Goal: Task Accomplishment & Management: Manage account settings

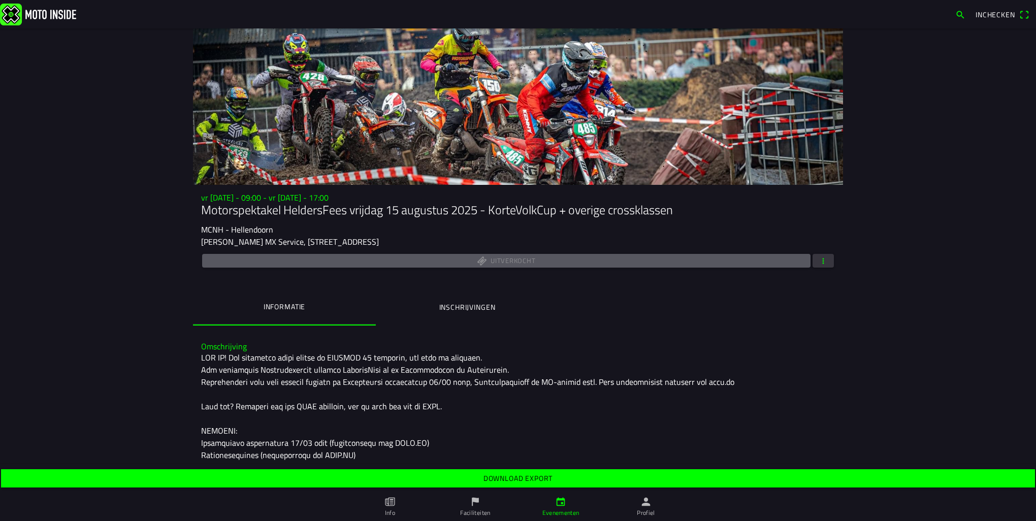
click at [453, 316] on button "Inschrijvingen" at bounding box center [467, 307] width 183 height 35
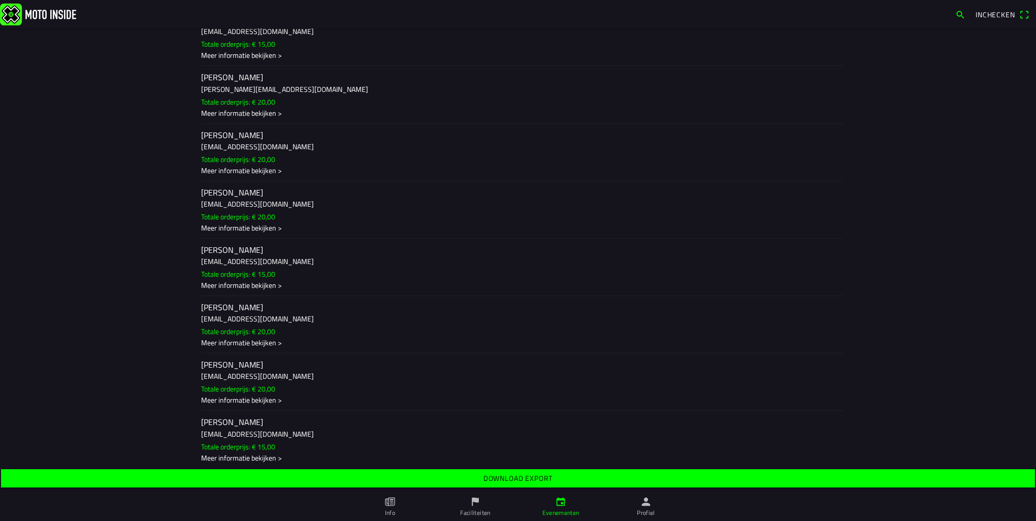
scroll to position [1625, 0]
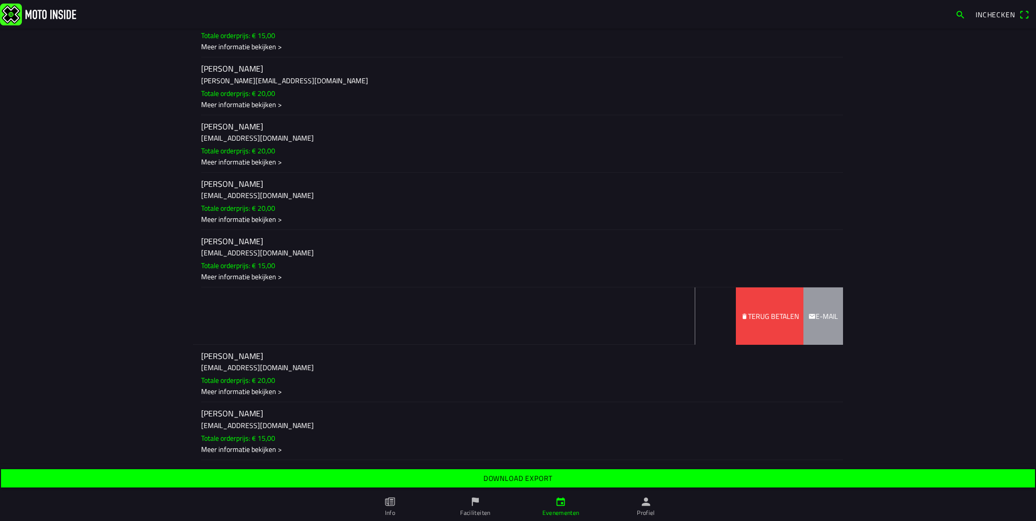
drag, startPoint x: 415, startPoint y: 341, endPoint x: 232, endPoint y: 338, distance: 183.9
click at [232, 338] on ion-item-sliding "jesse ligtenberg jesseligtenberg08@gmail.com Totale orderprijs: € 20,00 Meer in…" at bounding box center [518, 315] width 650 height 57
click at [0, 0] on slot "Terug betalen" at bounding box center [0, 0] width 0 height 0
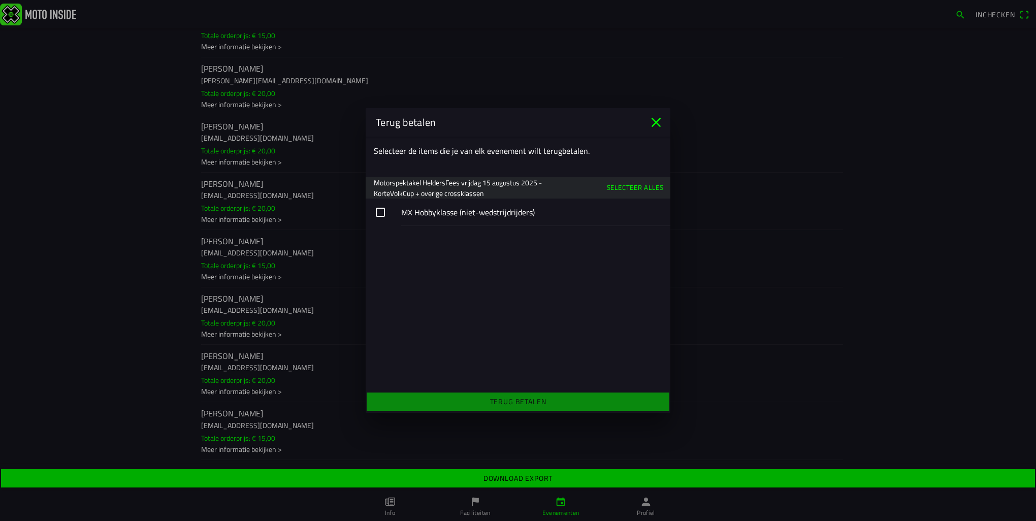
click at [390, 212] on button "button" at bounding box center [518, 212] width 305 height 27
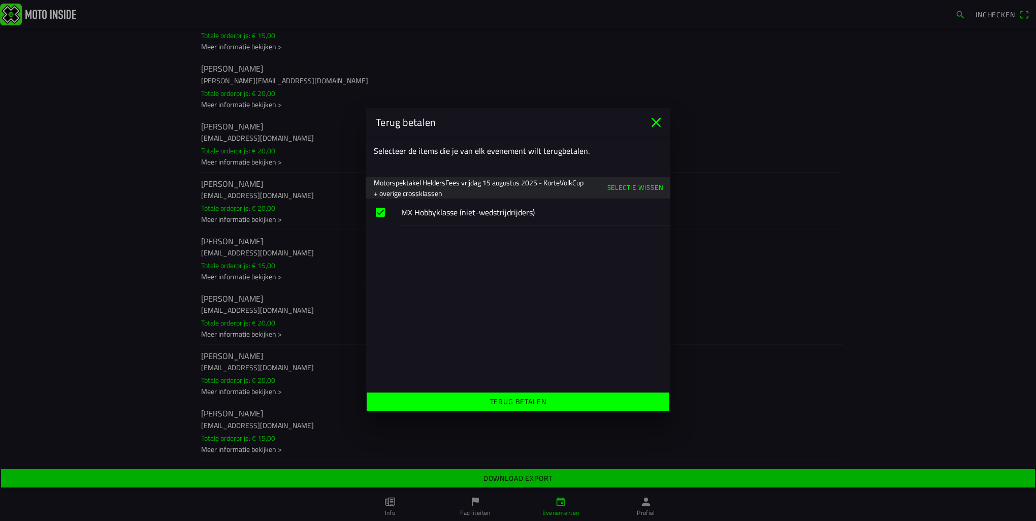
click at [0, 0] on slot "Terug betalen" at bounding box center [0, 0] width 0 height 0
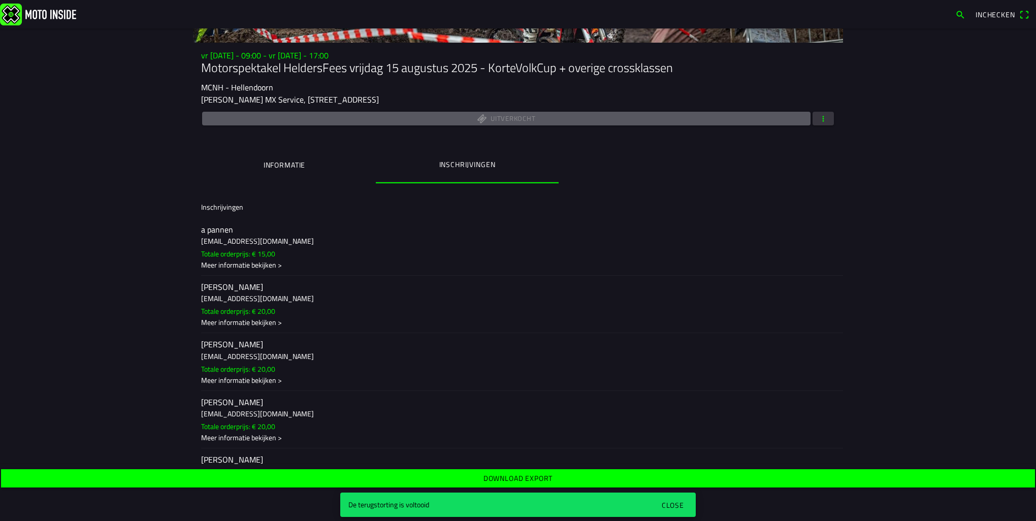
scroll to position [152, 0]
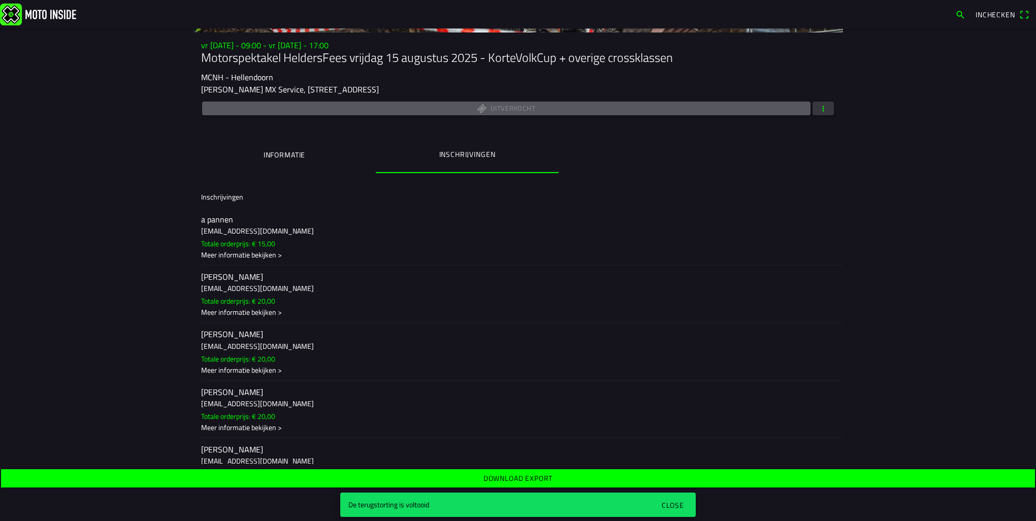
click at [679, 505] on div "Close" at bounding box center [673, 505] width 22 height 11
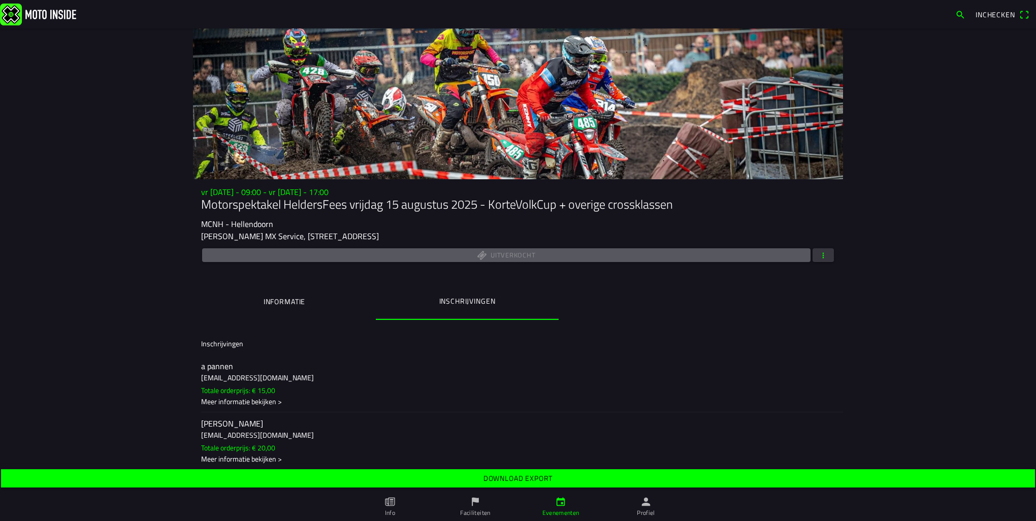
scroll to position [0, 0]
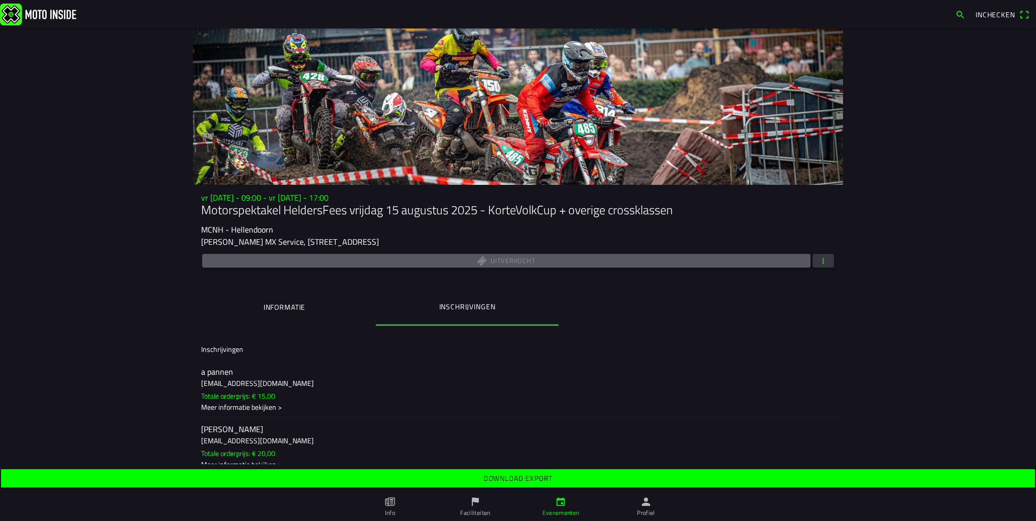
click at [281, 303] on ion-label "Informatie" at bounding box center [285, 307] width 42 height 11
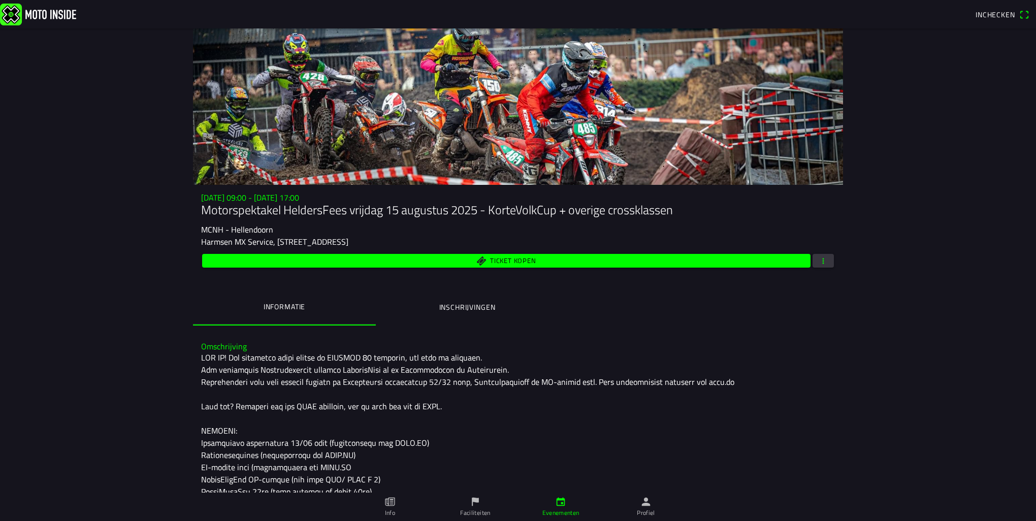
click at [472, 260] on span "Ticket kopen" at bounding box center [506, 261] width 597 height 14
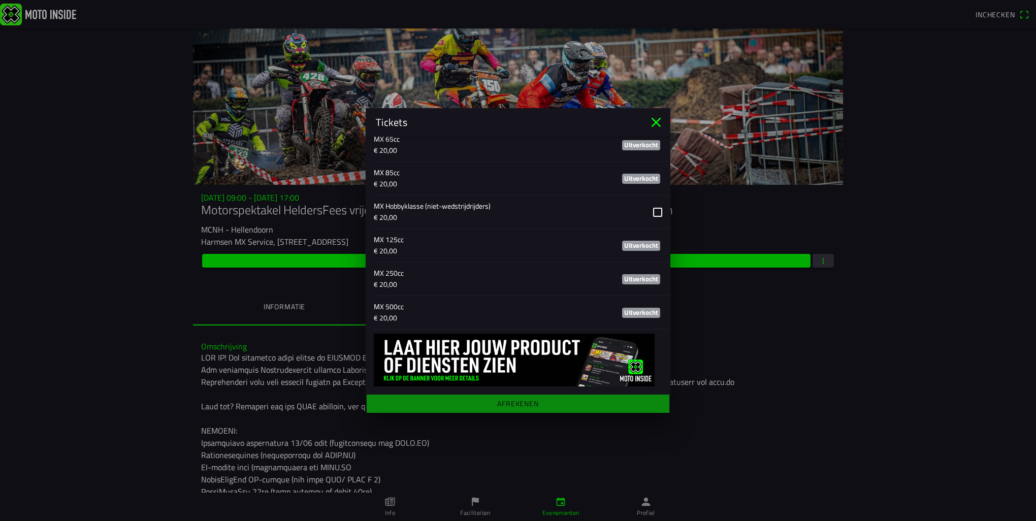
scroll to position [280, 0]
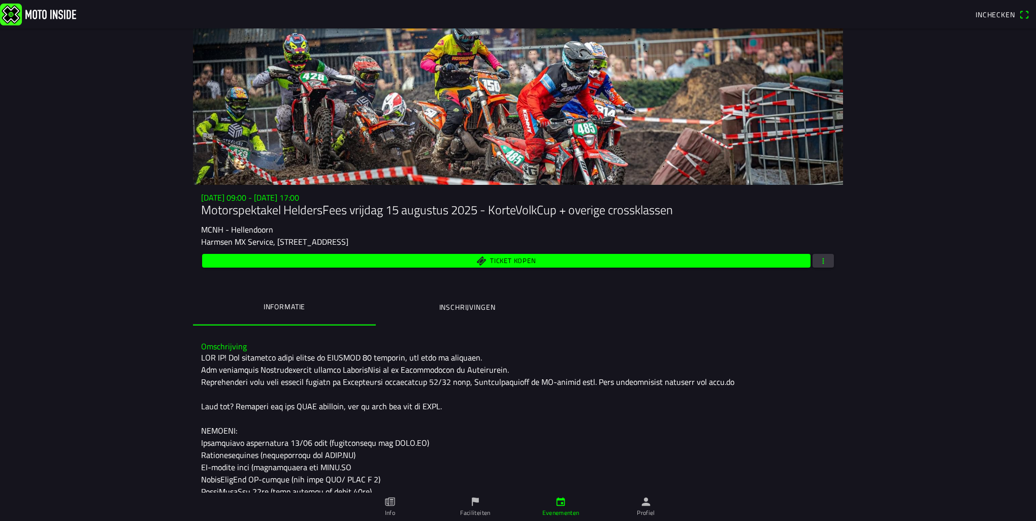
click at [782, 361] on ion-backdrop at bounding box center [518, 260] width 1036 height 521
click at [819, 264] on span "button" at bounding box center [823, 261] width 9 height 14
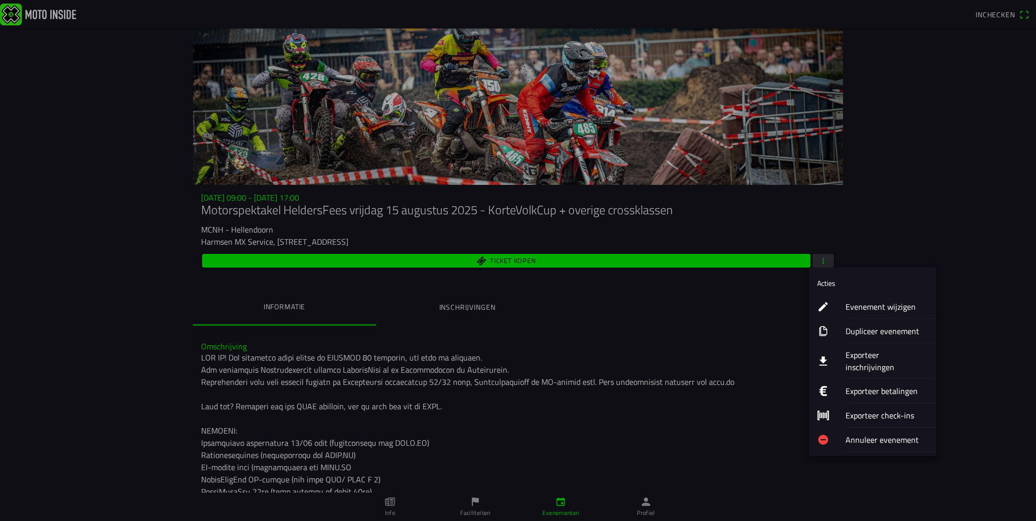
click at [876, 306] on ion-label "Evenement wijzigen" at bounding box center [887, 307] width 82 height 12
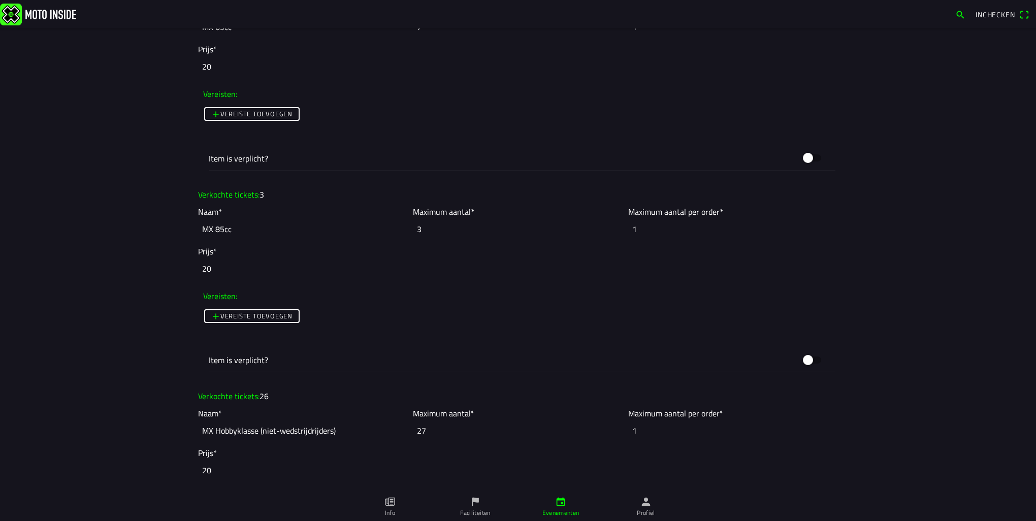
scroll to position [1676, 0]
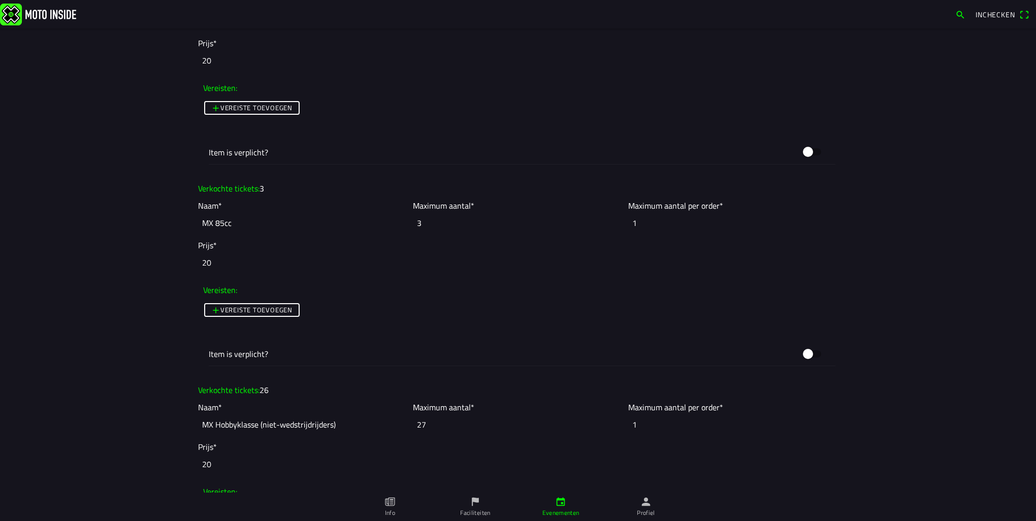
click at [431, 428] on input "27" at bounding box center [518, 424] width 210 height 22
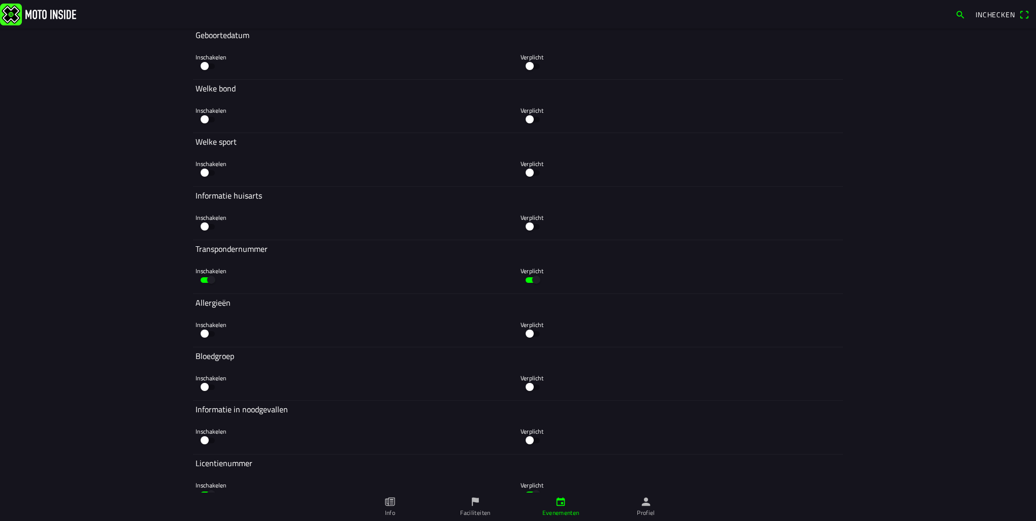
scroll to position [3852, 0]
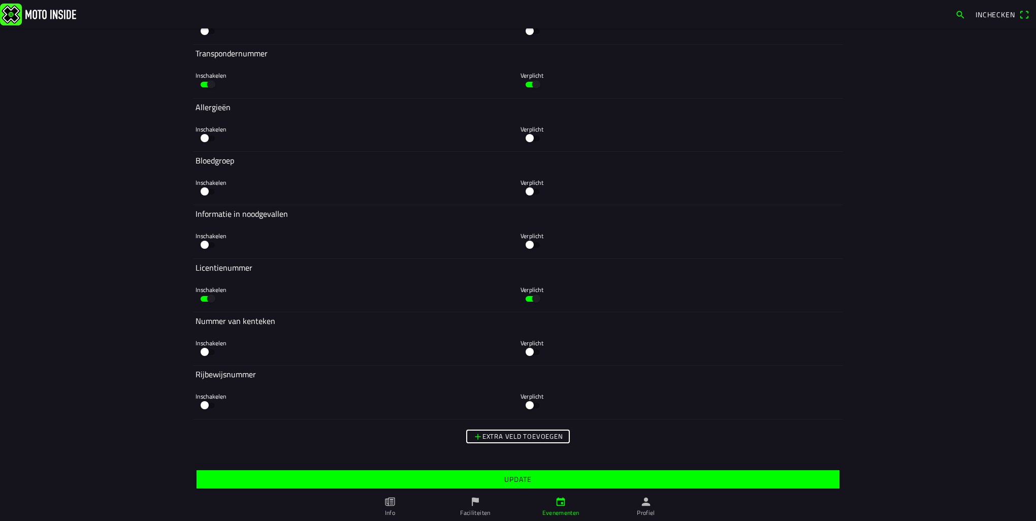
type input "26"
click at [535, 483] on span "Update" at bounding box center [517, 479] width 627 height 18
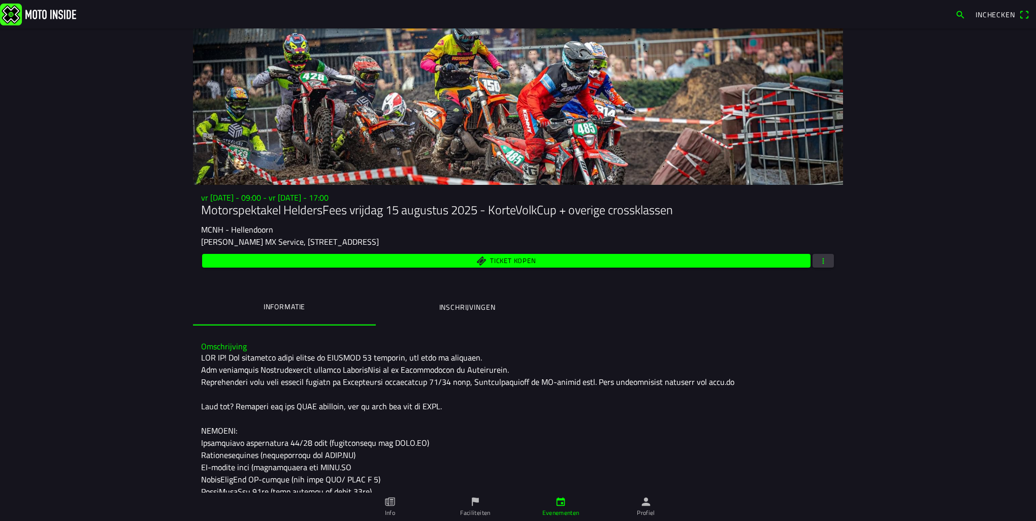
click at [644, 509] on ion-label "Profiel" at bounding box center [646, 512] width 18 height 9
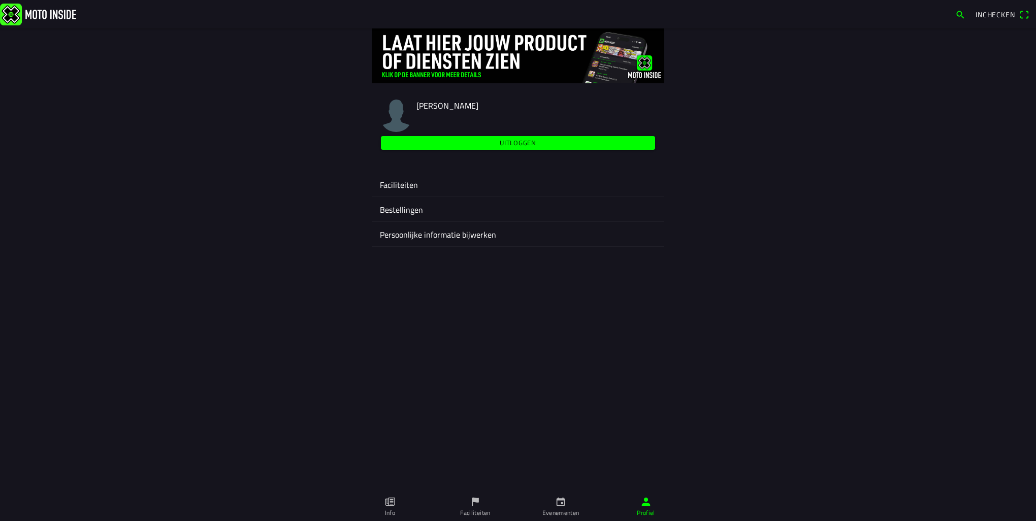
click at [404, 183] on ion-label "Faciliteiten" at bounding box center [518, 185] width 276 height 12
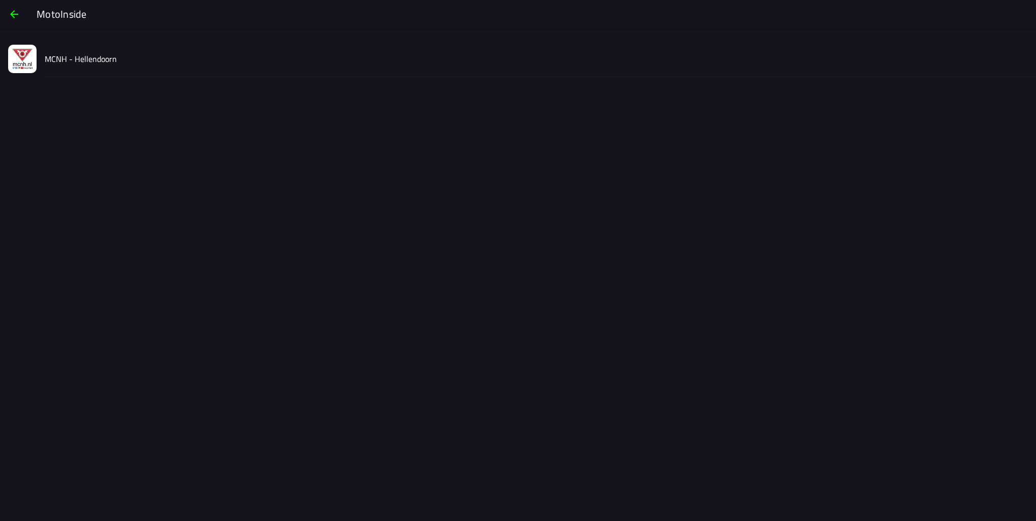
click at [107, 66] on div "MCNH - Hellendoorn" at bounding box center [536, 59] width 983 height 36
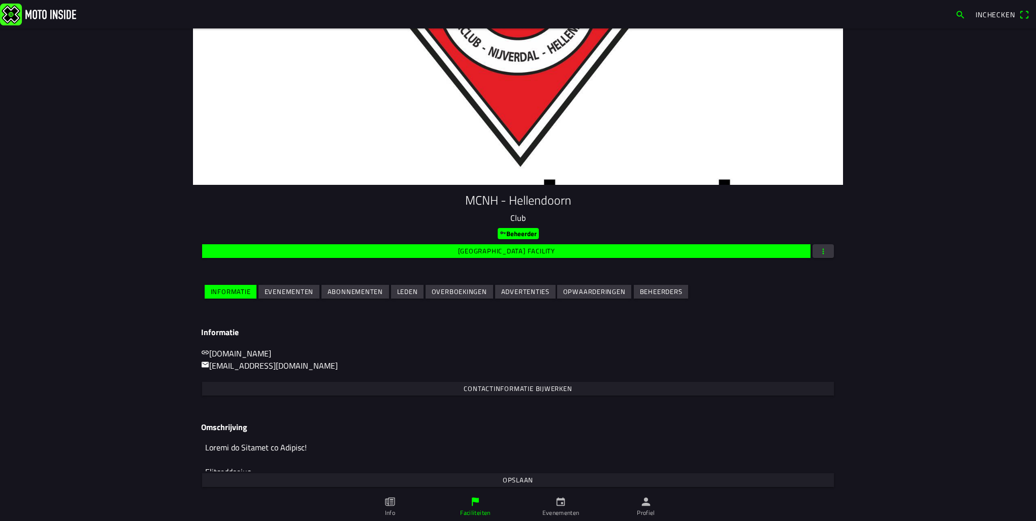
click at [0, 0] on slot "Evenementen" at bounding box center [0, 0] width 0 height 0
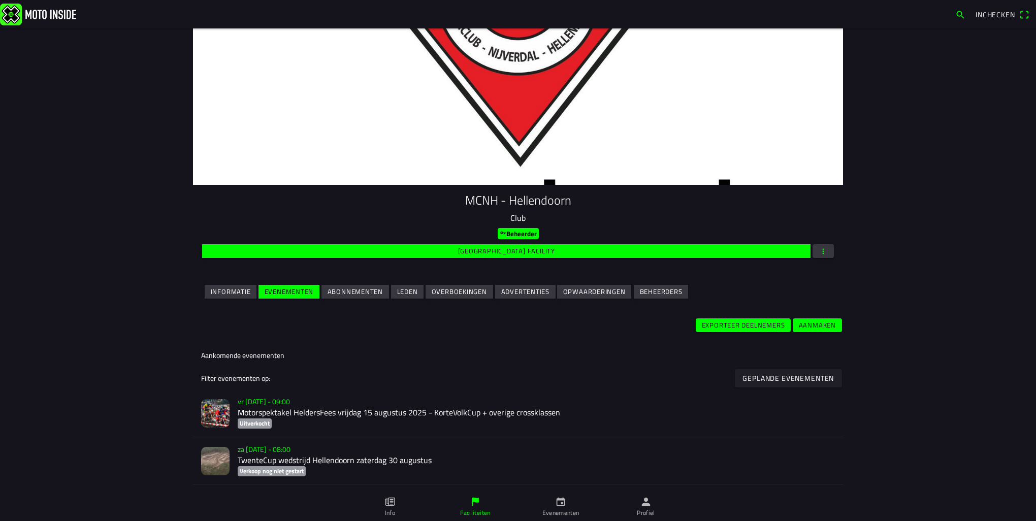
scroll to position [51, 0]
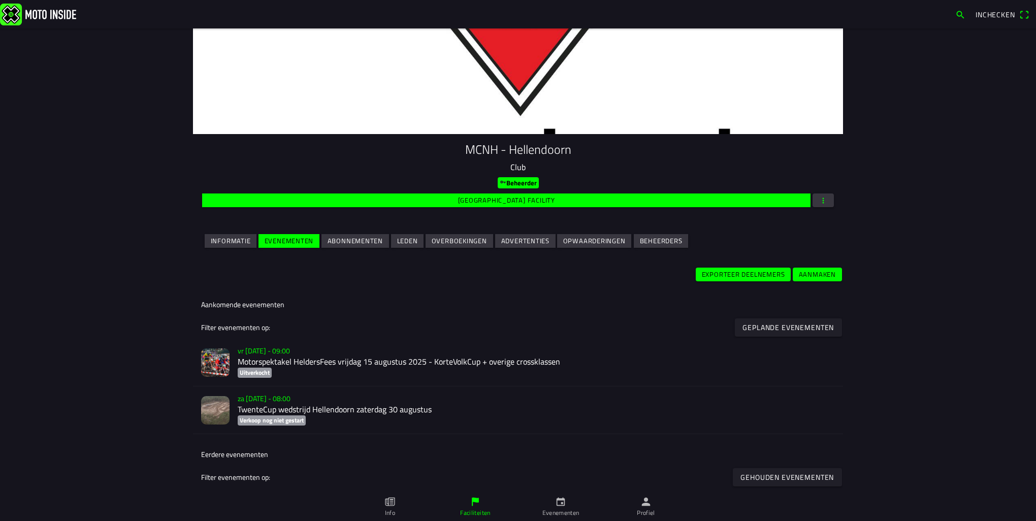
click at [283, 363] on h2 "Motorspektakel HeldersFees vrijdag 15 augustus 2025 - KorteVolkCup + overige cr…" at bounding box center [536, 362] width 597 height 10
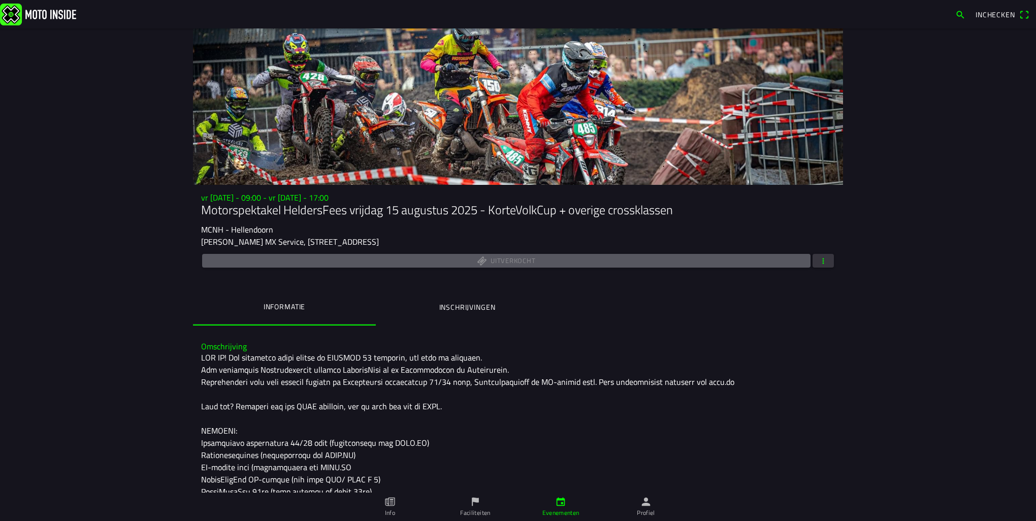
click at [819, 262] on span "button" at bounding box center [823, 261] width 9 height 14
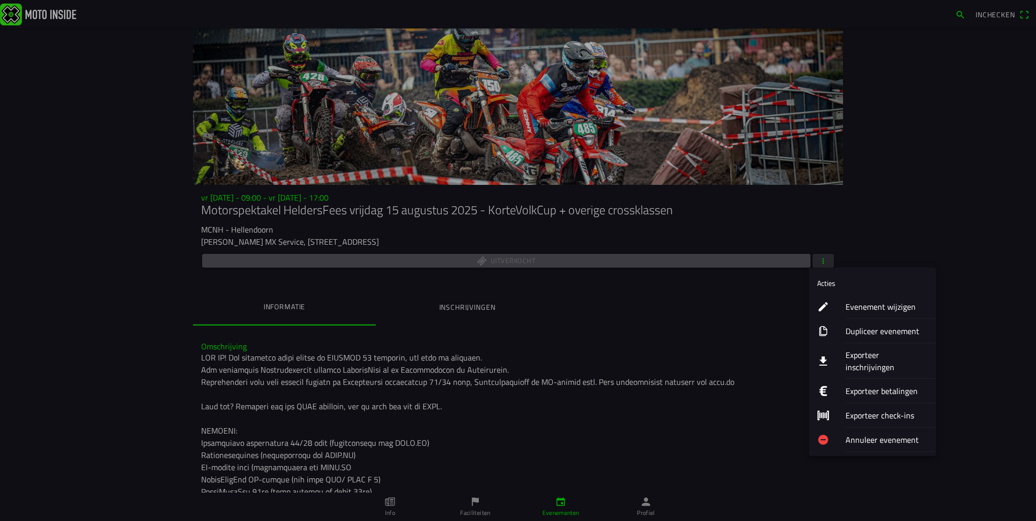
click at [887, 355] on ion-label "Exporteer inschrijvingen" at bounding box center [887, 361] width 82 height 24
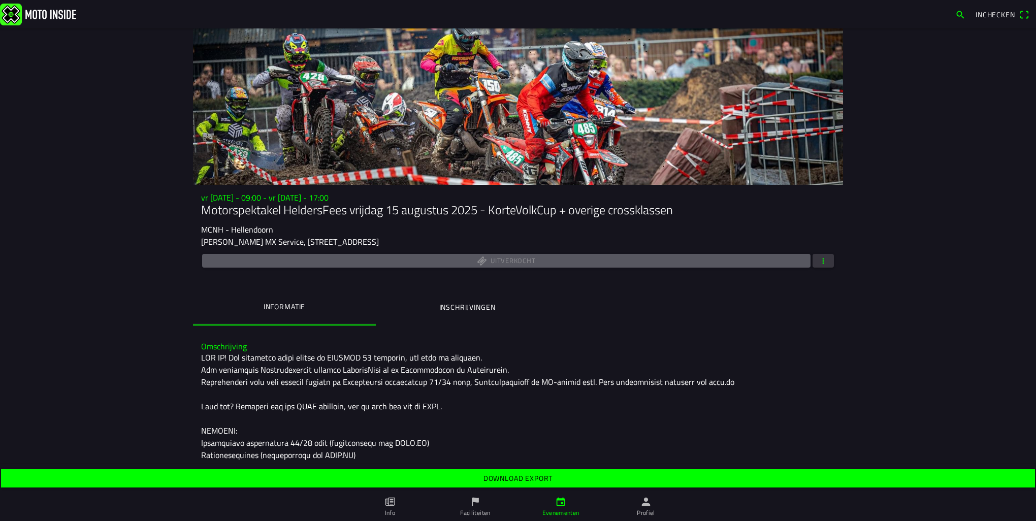
click at [0, 0] on slot "Download export" at bounding box center [0, 0] width 0 height 0
click at [491, 304] on ion-label "Inschrijvingen" at bounding box center [467, 307] width 56 height 11
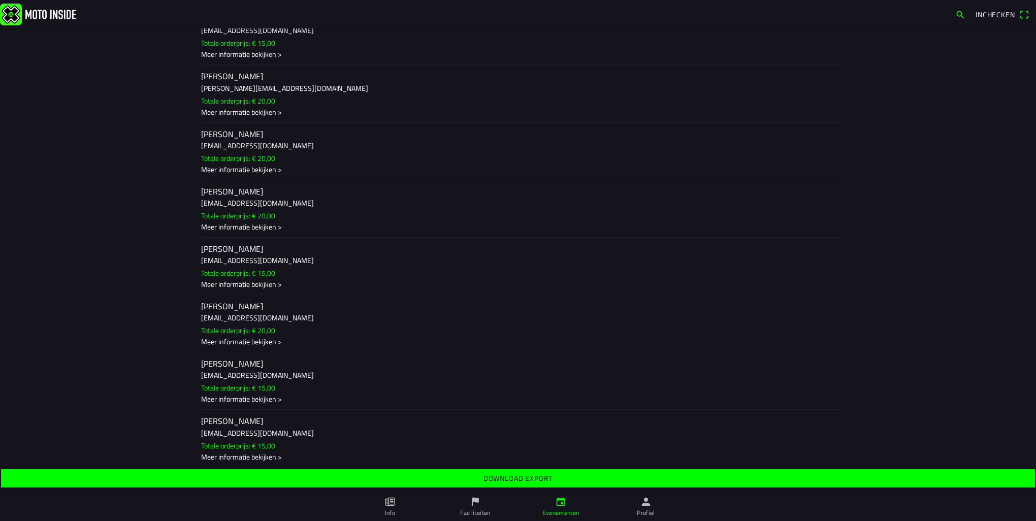
scroll to position [1625, 0]
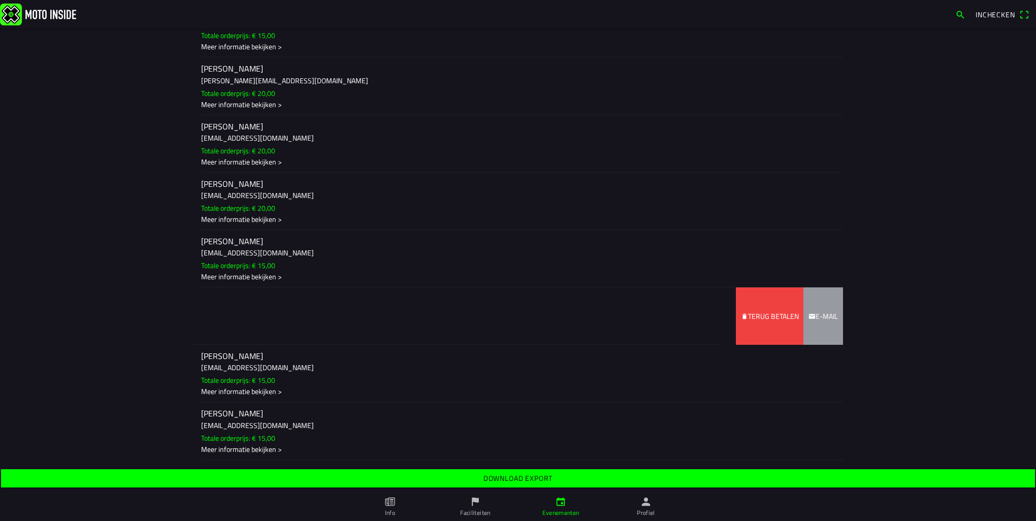
drag, startPoint x: 356, startPoint y: 341, endPoint x: 197, endPoint y: 342, distance: 159.0
click at [208, 342] on ion-item-sliding "Jesse Landhuis jesselandhuis@gmail.com Totale orderprijs: € 20,00 Meer informat…" at bounding box center [518, 315] width 650 height 57
click at [0, 0] on slot "Terug betalen" at bounding box center [0, 0] width 0 height 0
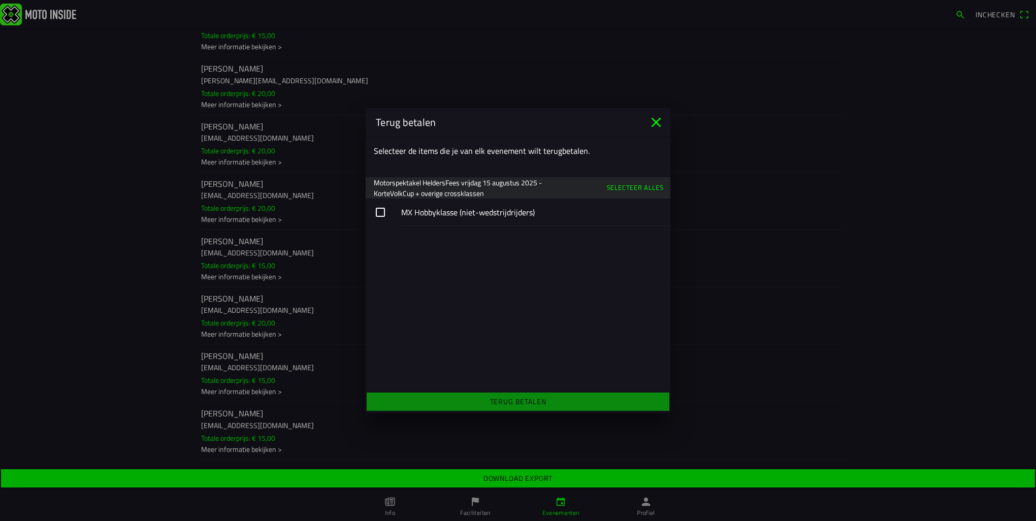
click at [392, 217] on button "button" at bounding box center [518, 212] width 305 height 27
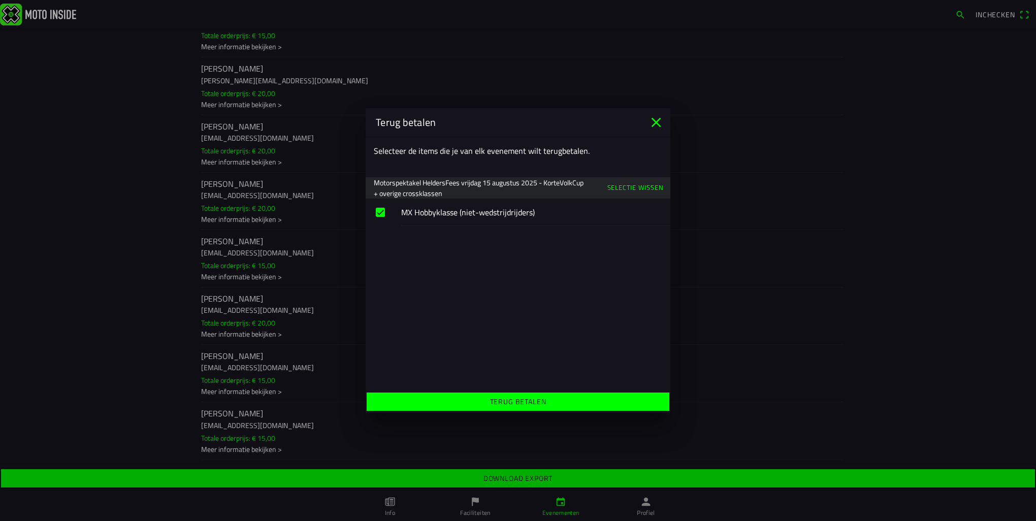
click at [0, 0] on slot "Terug betalen" at bounding box center [0, 0] width 0 height 0
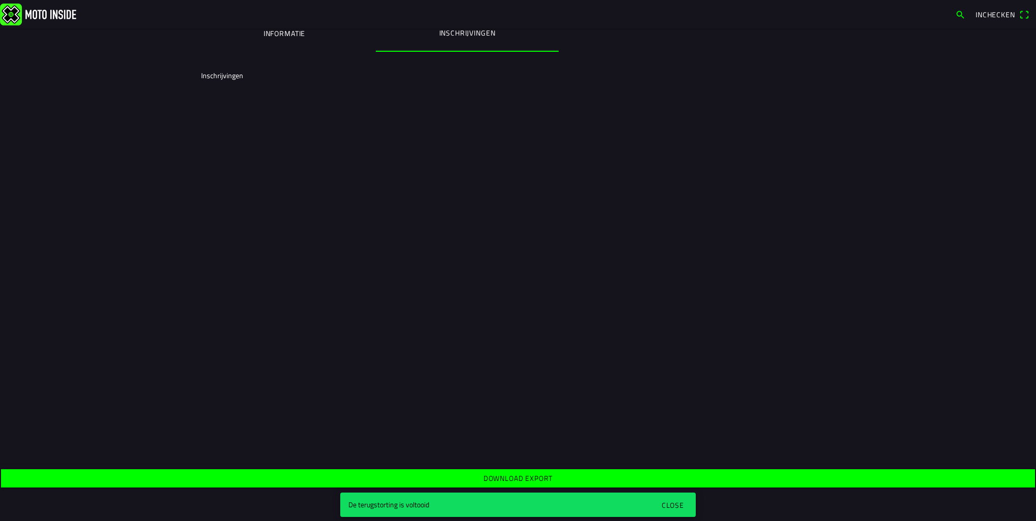
scroll to position [0, 0]
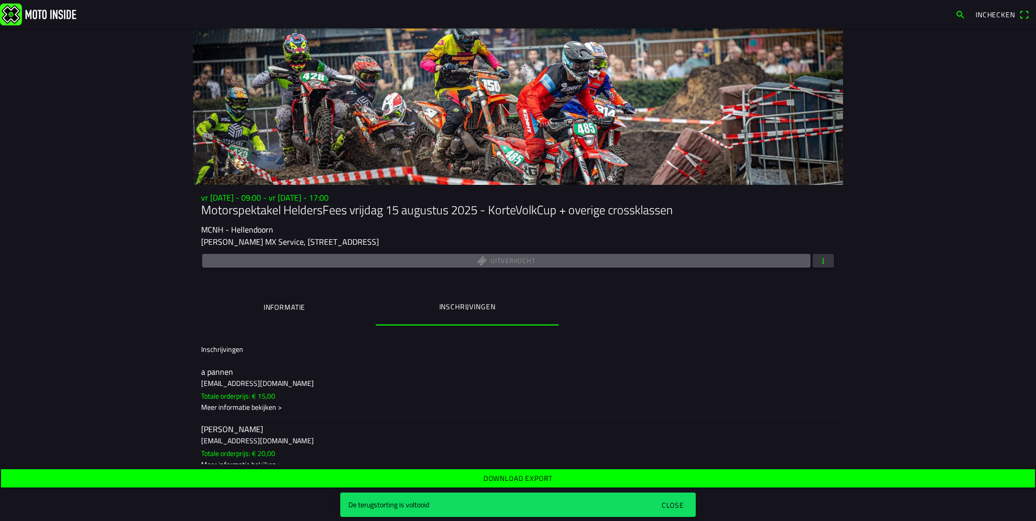
click at [680, 505] on div "Close" at bounding box center [673, 505] width 22 height 11
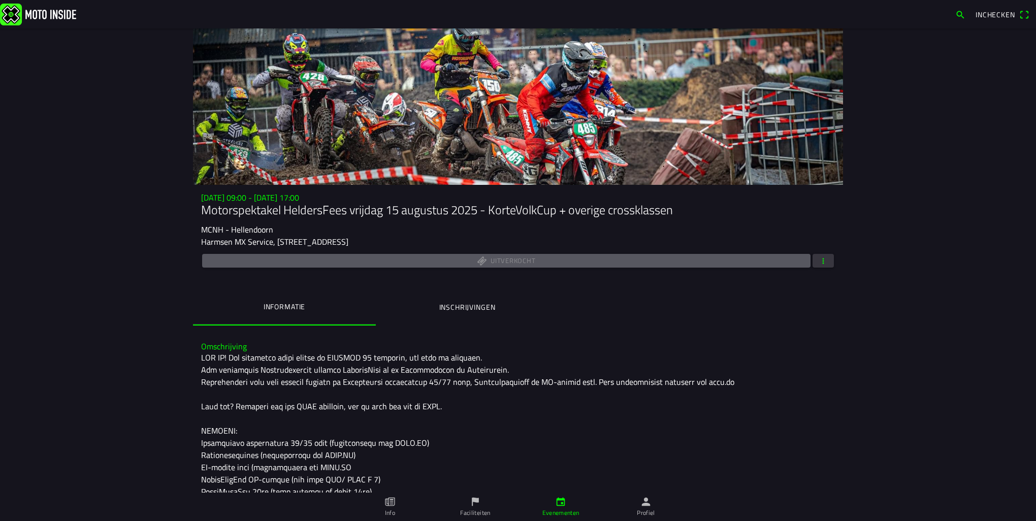
click at [12, 17] on img at bounding box center [38, 14] width 76 height 22
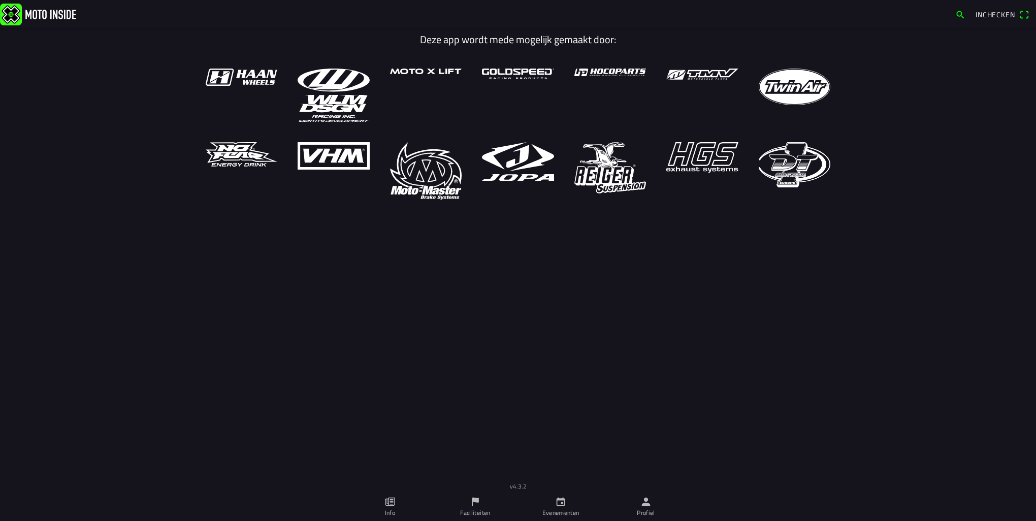
click at [567, 506] on link "Evenementen" at bounding box center [560, 507] width 85 height 28
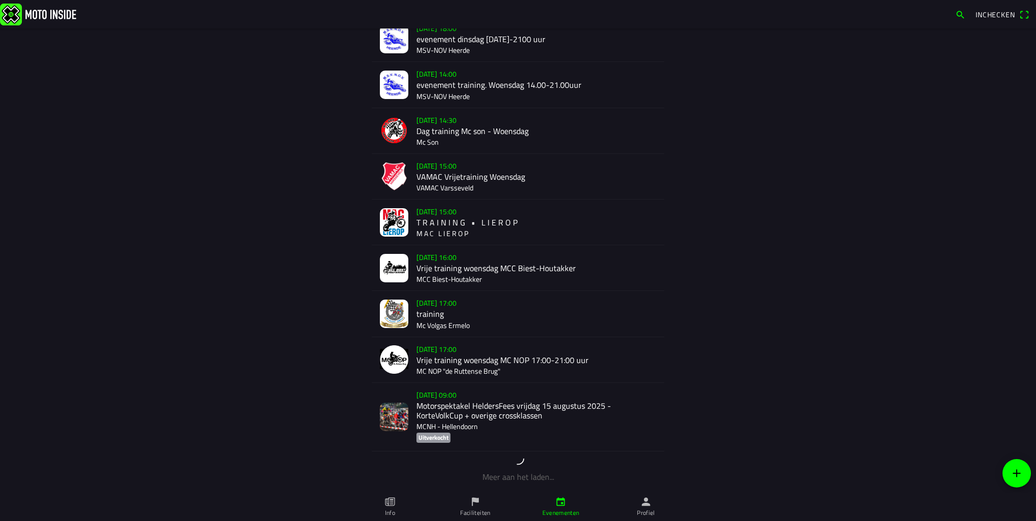
scroll to position [102, 0]
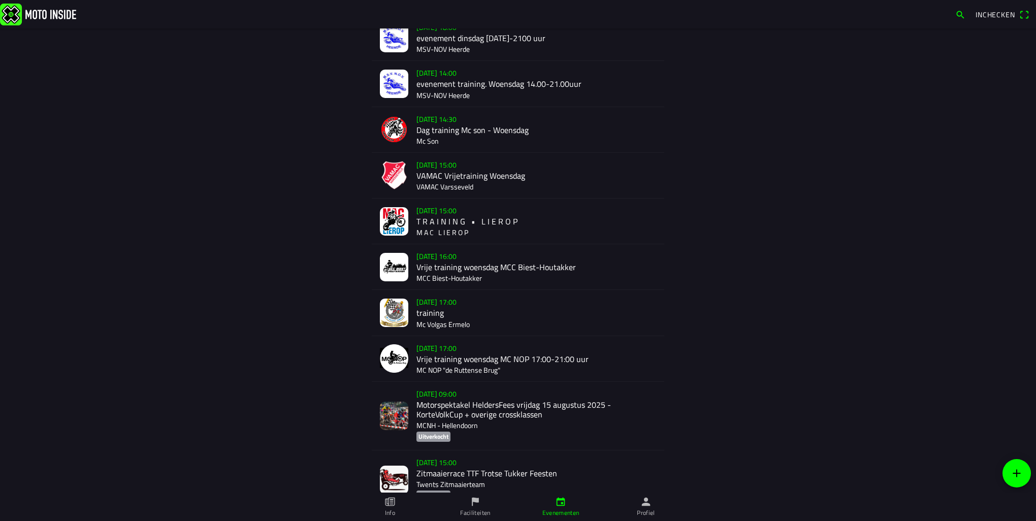
click at [475, 423] on div "vr 15 aug. - 09:00 Motorspektakel HeldersFees vrijdag 15 augustus 2025 - KorteV…" at bounding box center [536, 416] width 240 height 68
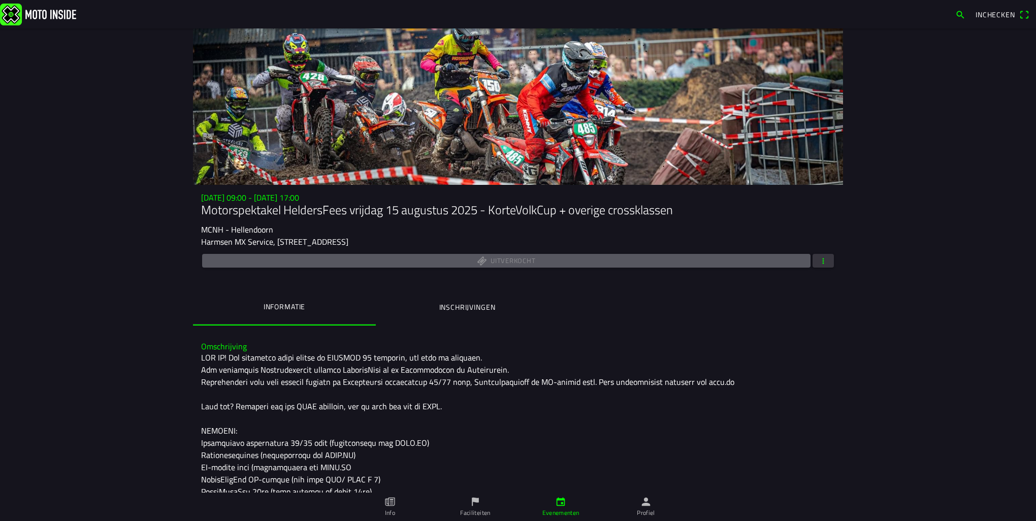
click at [822, 261] on span "button" at bounding box center [823, 261] width 9 height 14
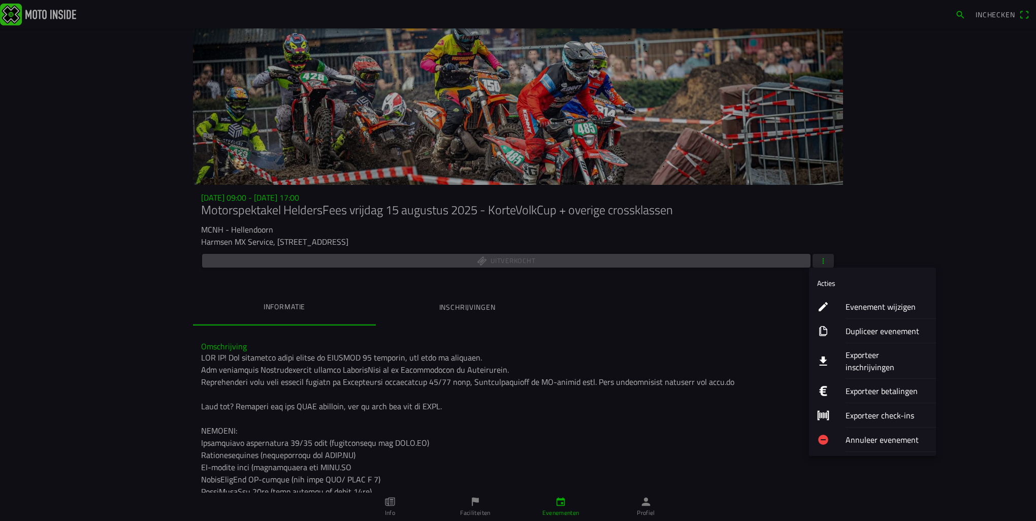
click at [869, 304] on ion-label "Evenement wijzigen" at bounding box center [887, 307] width 82 height 12
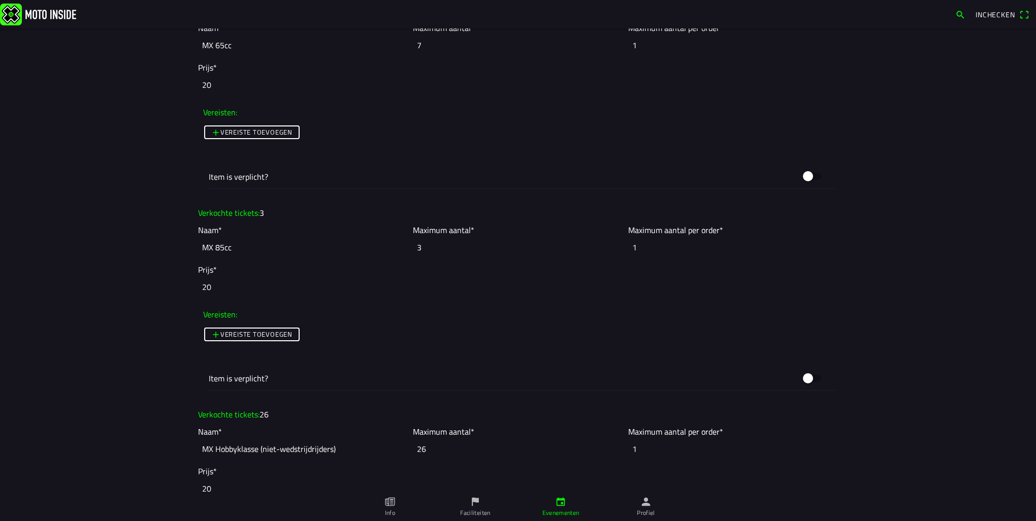
scroll to position [1778, 0]
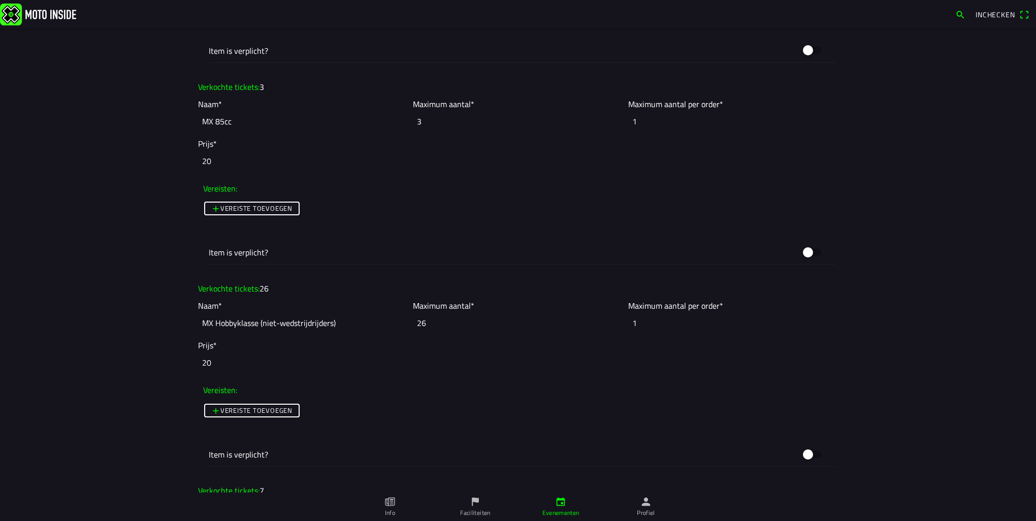
click at [40, 13] on img at bounding box center [38, 14] width 76 height 22
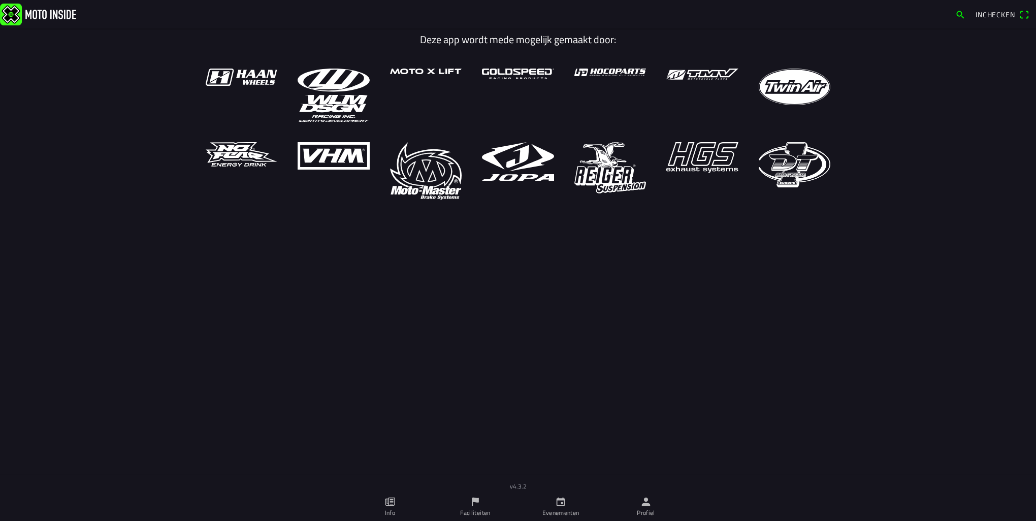
click at [567, 504] on link "Evenementen" at bounding box center [560, 507] width 85 height 28
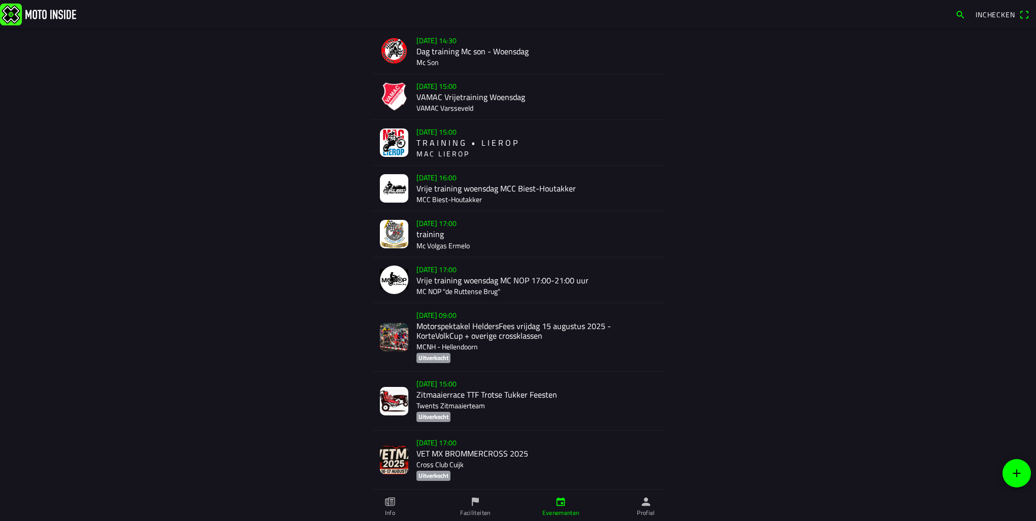
scroll to position [203, 0]
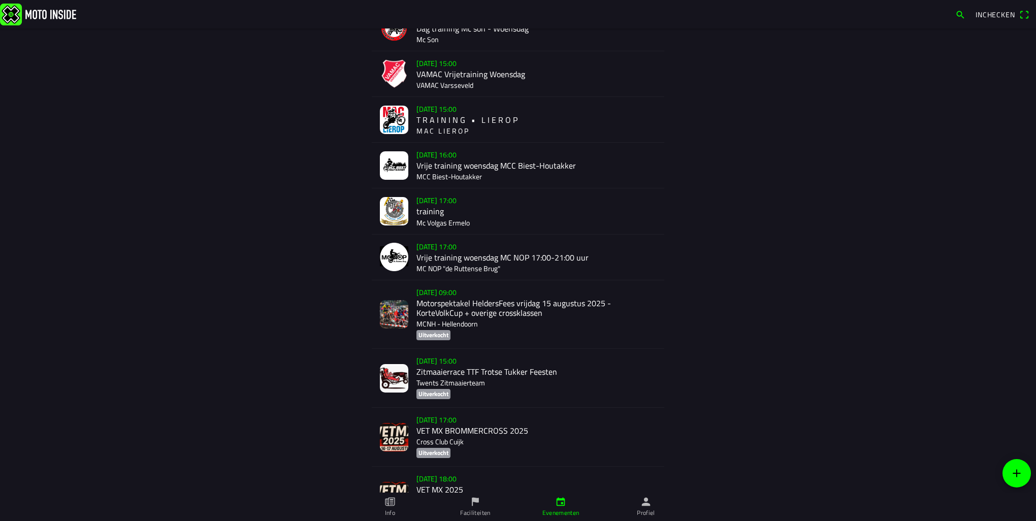
click at [471, 319] on div "vr 15 aug. - 09:00 Motorspektakel HeldersFees vrijdag 15 augustus 2025 - KorteV…" at bounding box center [536, 314] width 240 height 68
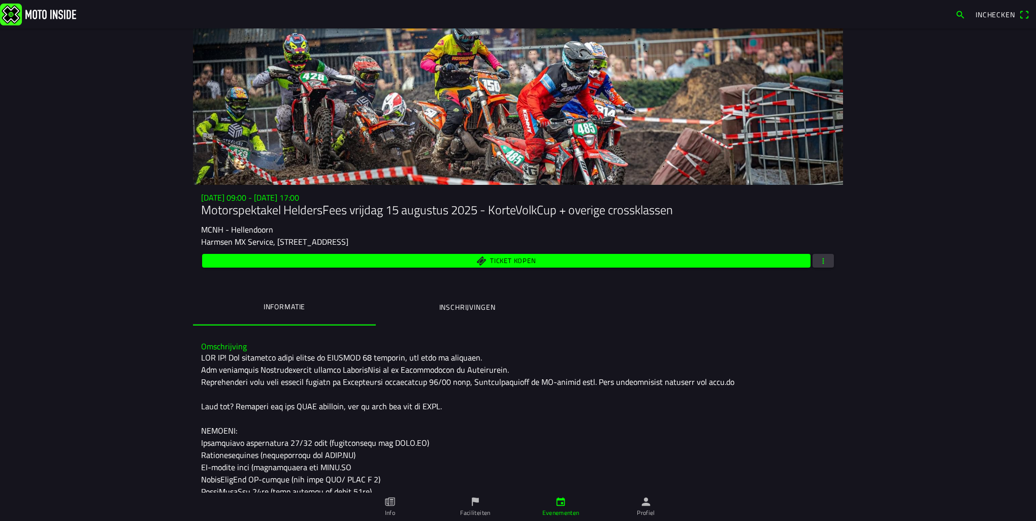
click at [819, 259] on span "button" at bounding box center [823, 261] width 9 height 14
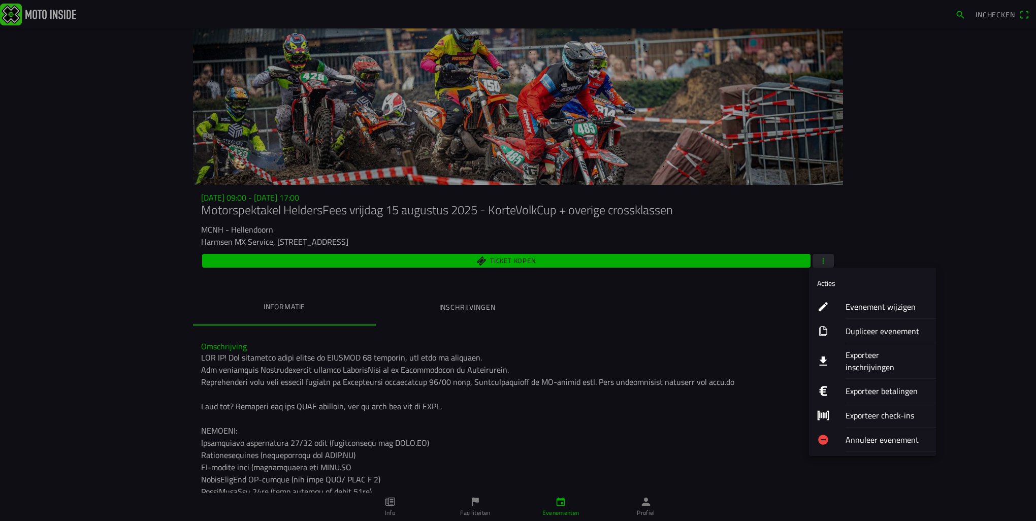
click at [880, 310] on ion-label "Evenement wijzigen" at bounding box center [887, 307] width 82 height 12
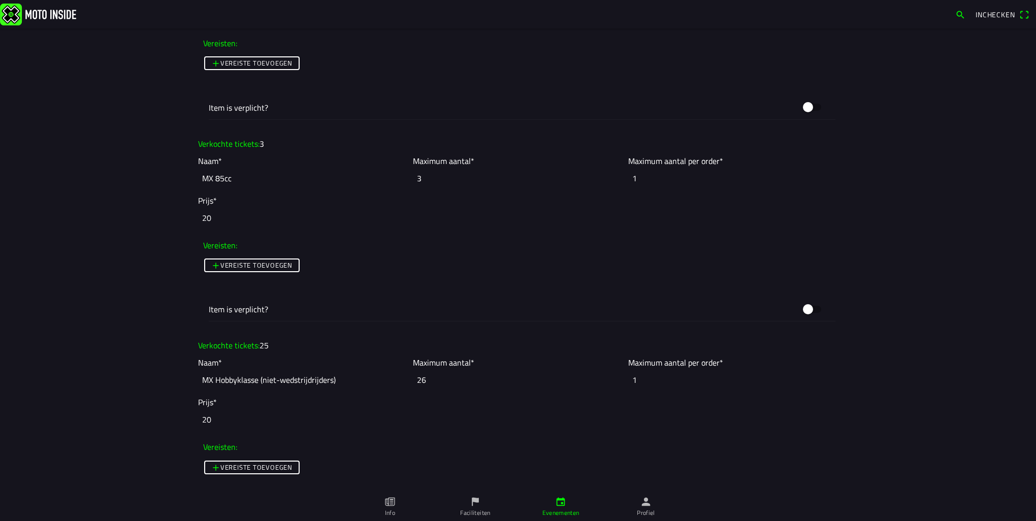
scroll to position [1727, 0]
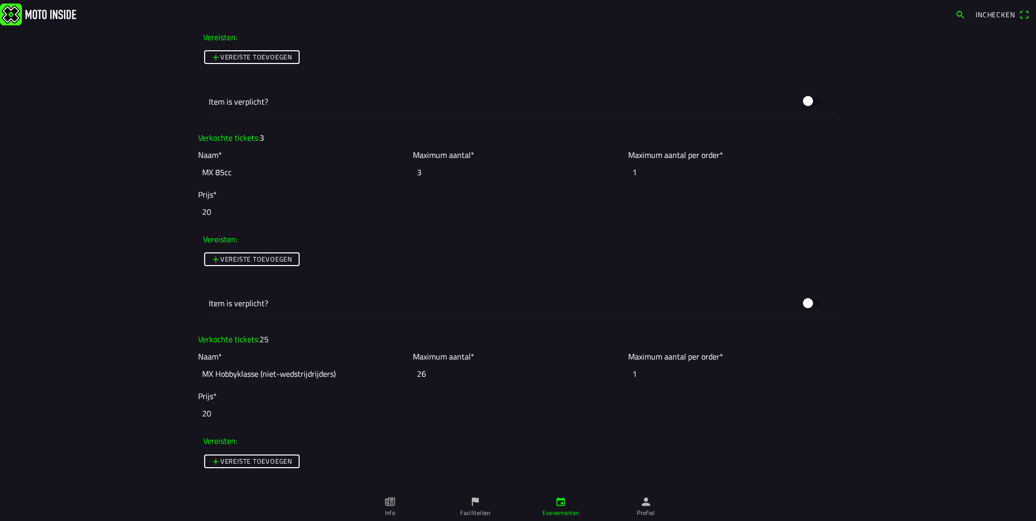
click at [443, 373] on input "26" at bounding box center [518, 374] width 210 height 22
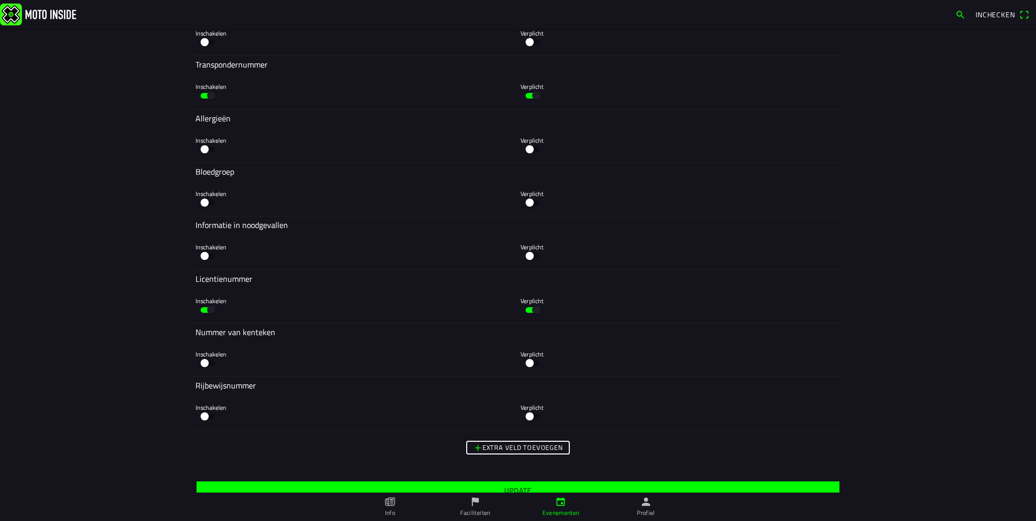
scroll to position [3852, 0]
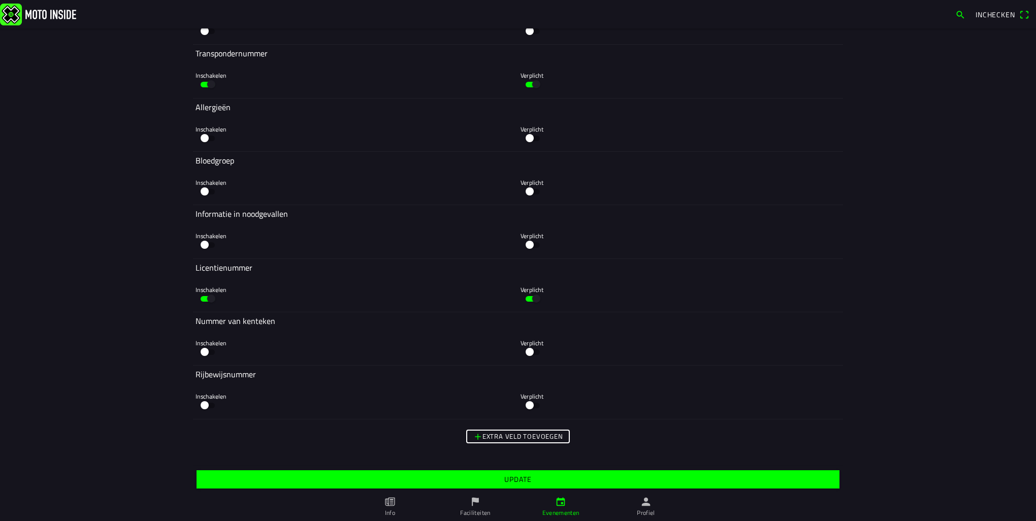
type input "25"
click at [499, 476] on span "Update" at bounding box center [517, 479] width 627 height 18
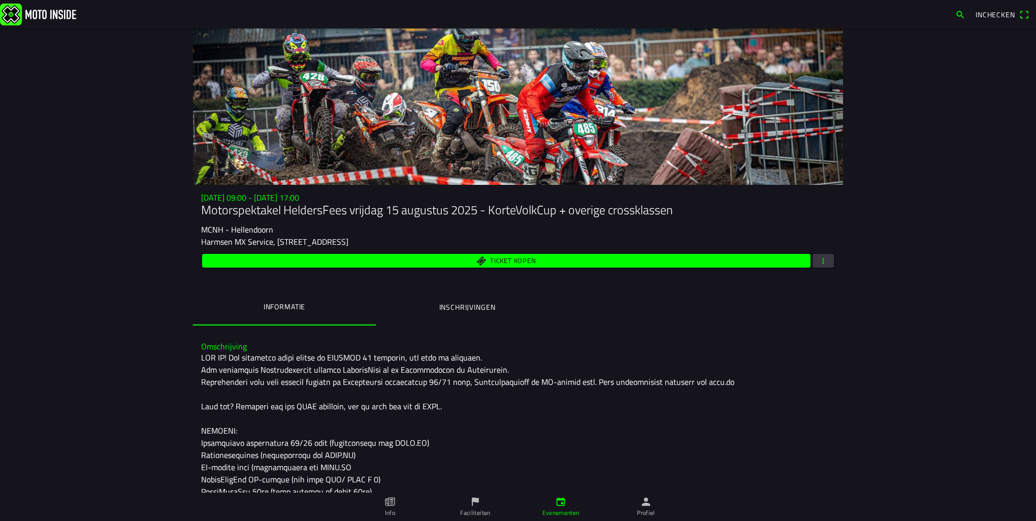
click at [824, 265] on span "button" at bounding box center [823, 261] width 9 height 14
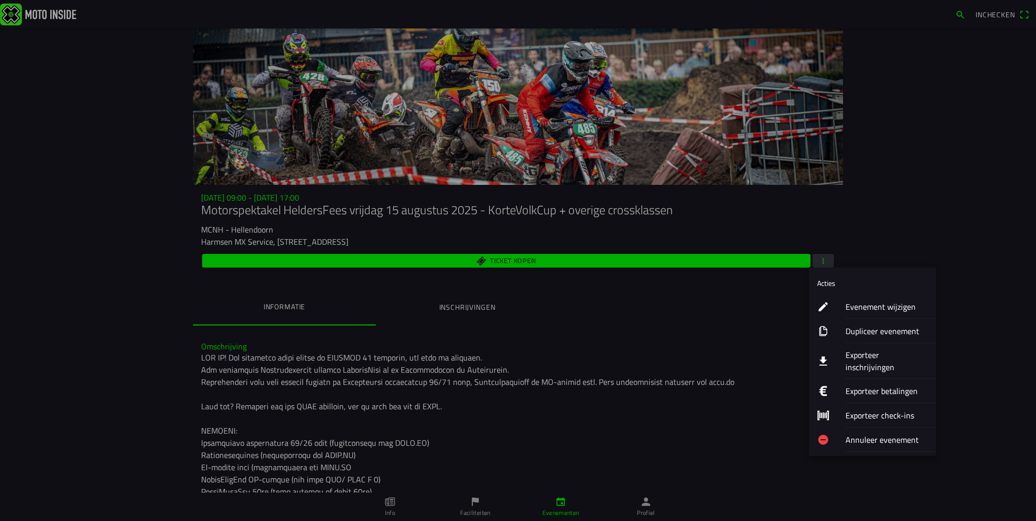
click at [872, 308] on ion-label "Evenement wijzigen" at bounding box center [887, 307] width 82 height 12
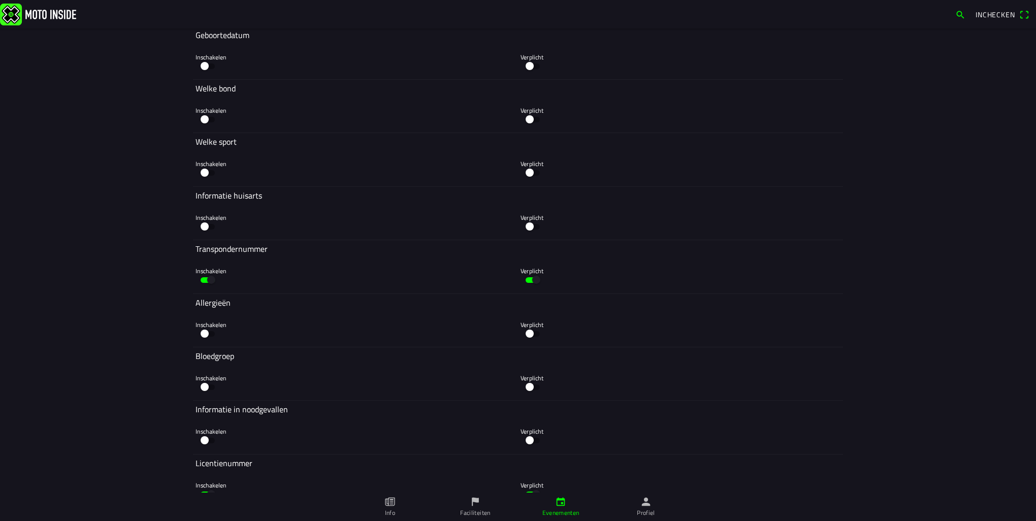
scroll to position [3852, 0]
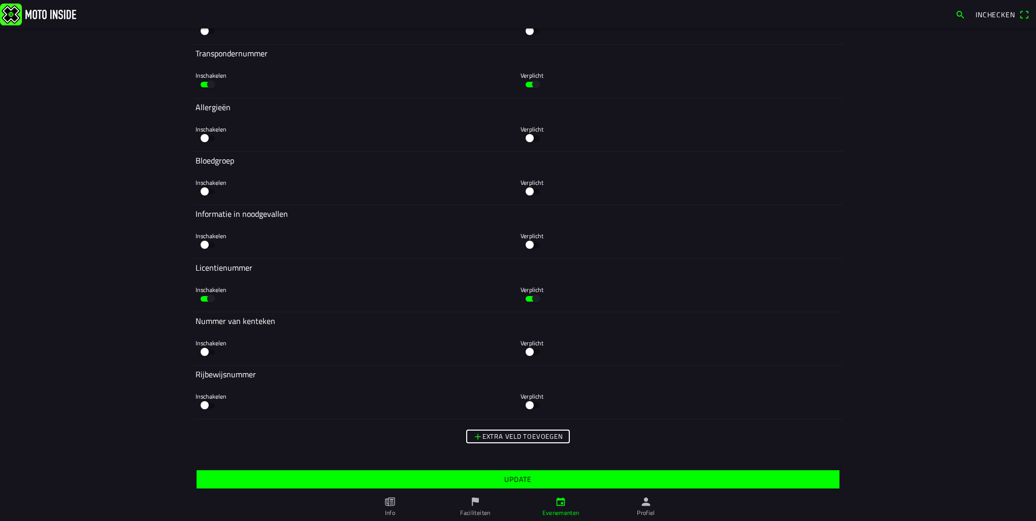
click at [0, 0] on slot "Update" at bounding box center [0, 0] width 0 height 0
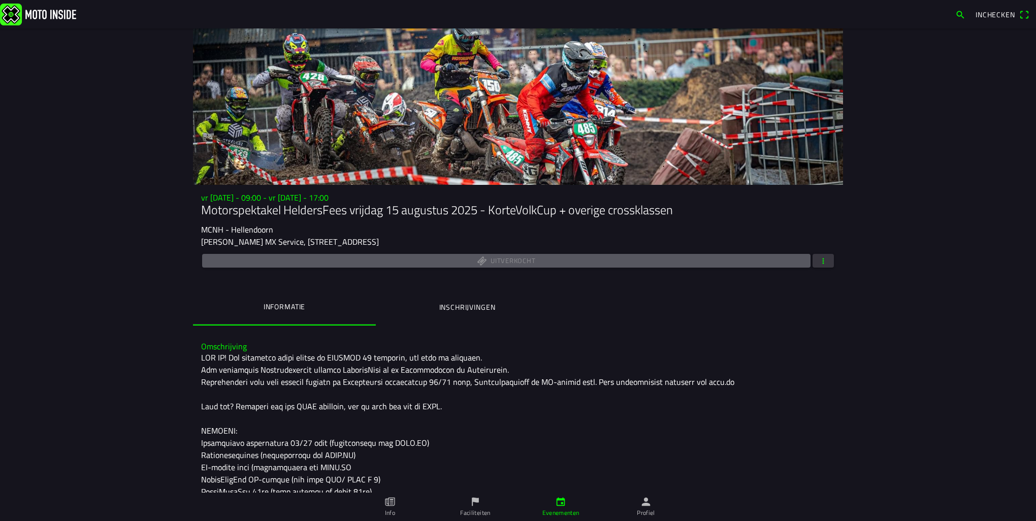
click at [821, 256] on span "button" at bounding box center [823, 261] width 9 height 14
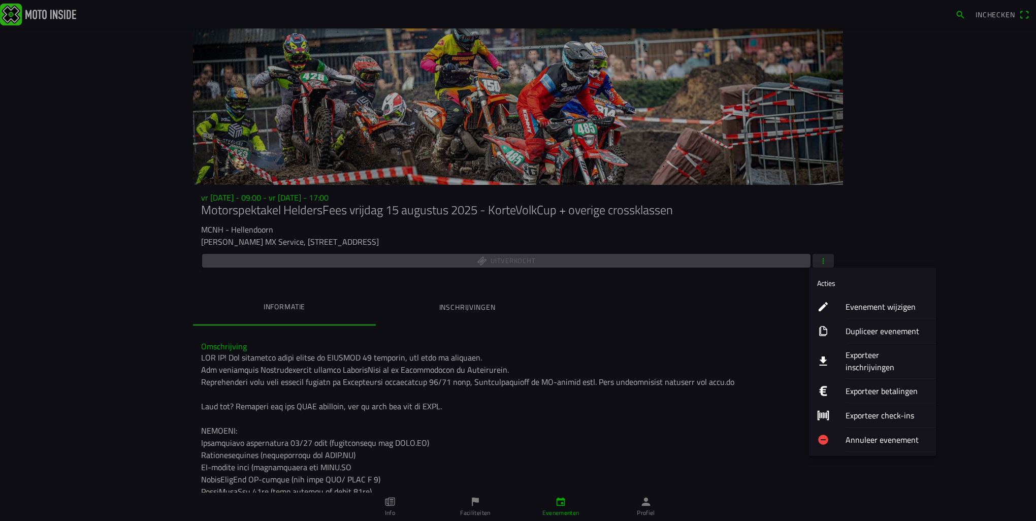
click at [879, 355] on ion-label "Exporteer inschrijvingen" at bounding box center [887, 361] width 82 height 24
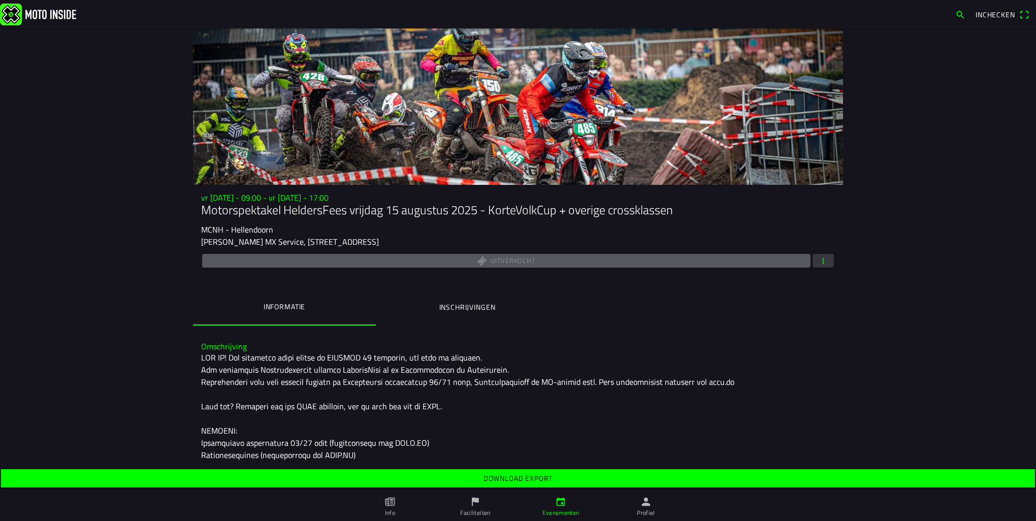
click at [0, 0] on slot "Download export" at bounding box center [0, 0] width 0 height 0
